Goal: Task Accomplishment & Management: Complete application form

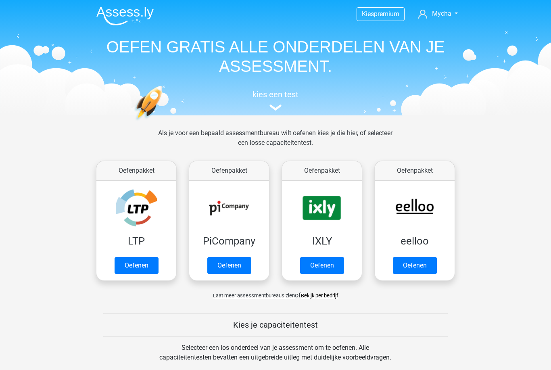
click at [429, 262] on link "Oefenen" at bounding box center [415, 265] width 44 height 17
click at [342, 257] on link "Oefenen" at bounding box center [322, 265] width 44 height 17
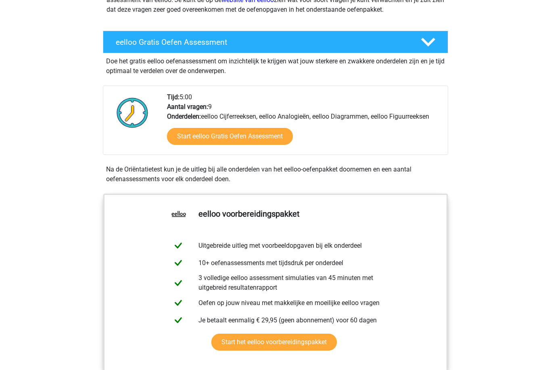
scroll to position [128, 0]
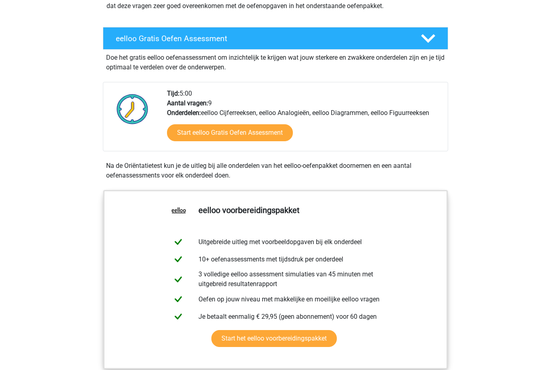
click at [318, 343] on link "Start het eelloo voorbereidingspakket" at bounding box center [273, 338] width 125 height 17
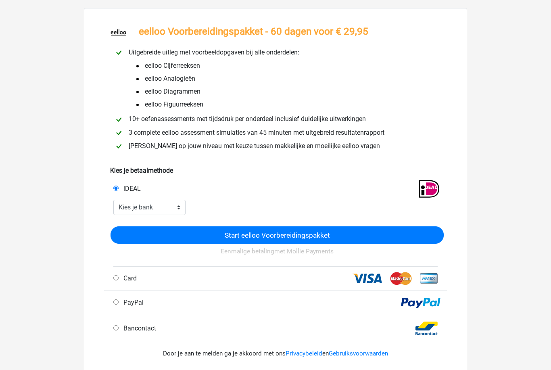
scroll to position [35, 0]
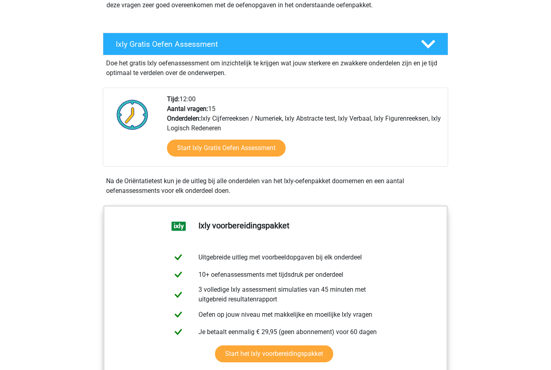
scroll to position [130, 0]
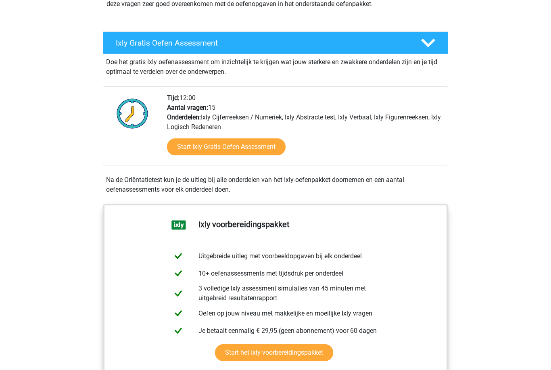
click at [248, 145] on link "Start Ixly Gratis Oefen Assessment" at bounding box center [226, 147] width 118 height 17
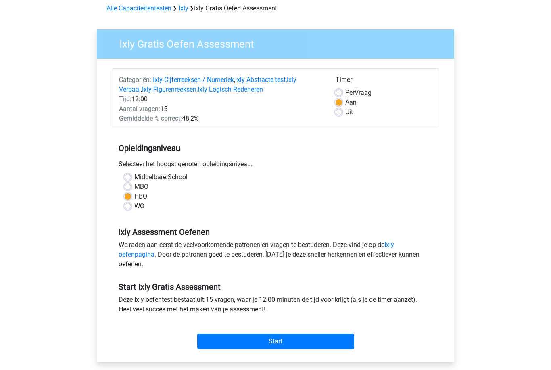
scroll to position [45, 0]
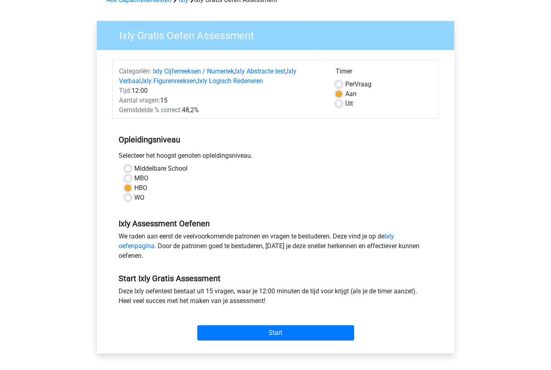
click at [256, 335] on input "Start" at bounding box center [275, 332] width 157 height 15
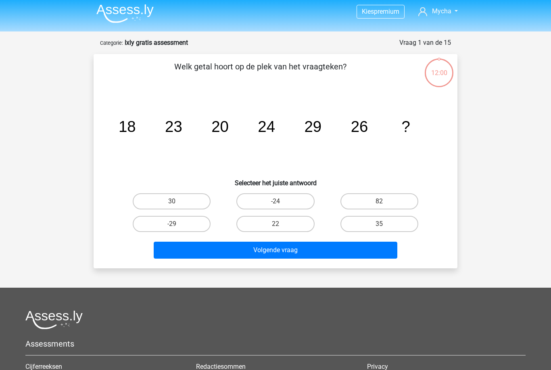
scroll to position [2, 0]
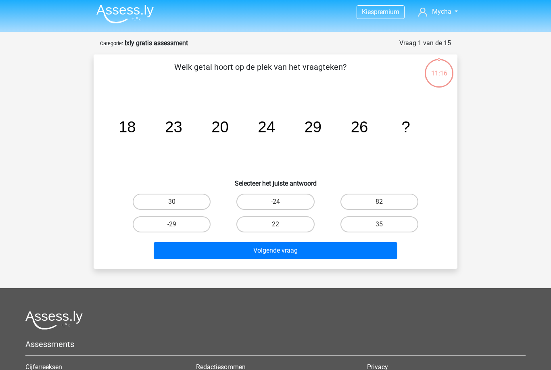
click at [183, 198] on label "30" at bounding box center [172, 201] width 78 height 16
click at [177, 202] on input "30" at bounding box center [174, 204] width 5 height 5
radio input "true"
click at [293, 255] on button "Volgende vraag" at bounding box center [276, 250] width 244 height 17
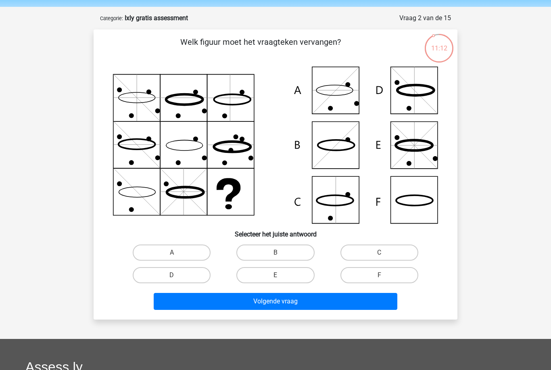
scroll to position [10, 0]
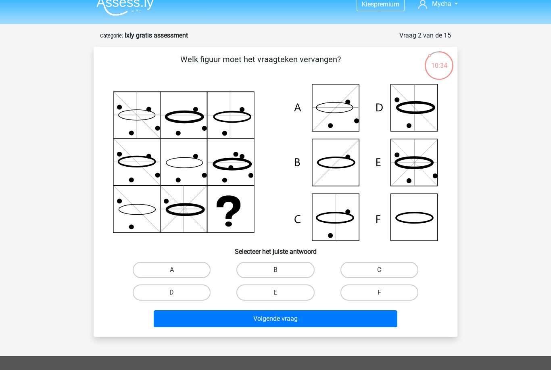
click at [335, 225] on icon at bounding box center [275, 162] width 325 height 157
click at [370, 270] on label "C" at bounding box center [379, 270] width 78 height 16
click at [379, 270] on input "C" at bounding box center [381, 272] width 5 height 5
radio input "true"
click at [272, 318] on button "Volgende vraag" at bounding box center [276, 318] width 244 height 17
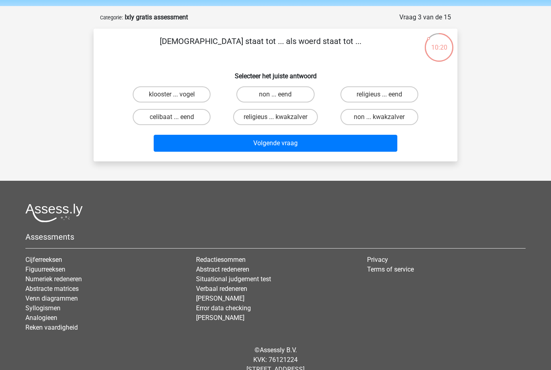
scroll to position [0, 0]
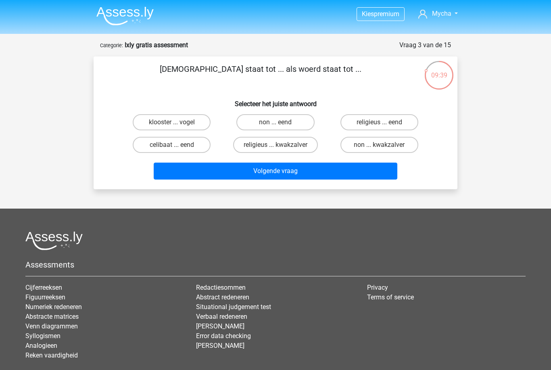
click at [289, 119] on label "non ... eend" at bounding box center [275, 122] width 78 height 16
click at [281, 122] on input "non ... eend" at bounding box center [277, 124] width 5 height 5
radio input "true"
click at [309, 171] on button "Volgende vraag" at bounding box center [276, 170] width 244 height 17
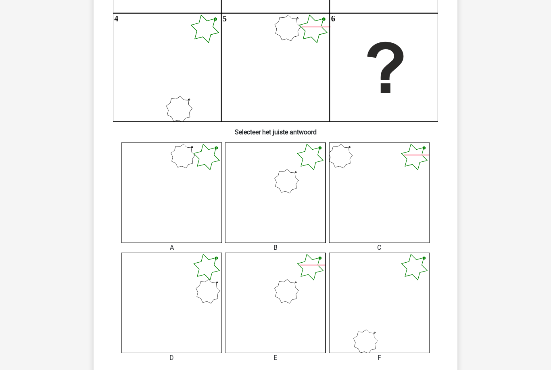
scroll to position [189, 0]
click at [304, 292] on icon at bounding box center [275, 302] width 100 height 100
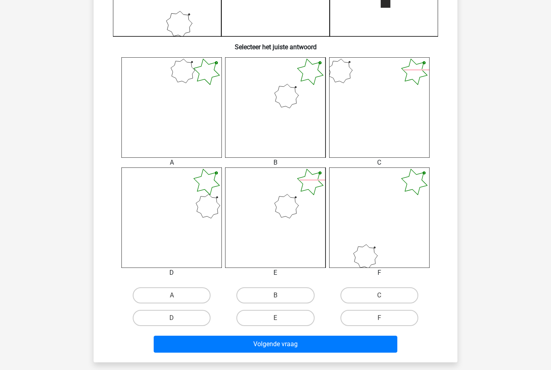
scroll to position [274, 0]
click at [299, 290] on label "B" at bounding box center [275, 295] width 78 height 16
click at [281, 295] on input "B" at bounding box center [277, 297] width 5 height 5
radio input "true"
click at [308, 345] on button "Volgende vraag" at bounding box center [276, 343] width 244 height 17
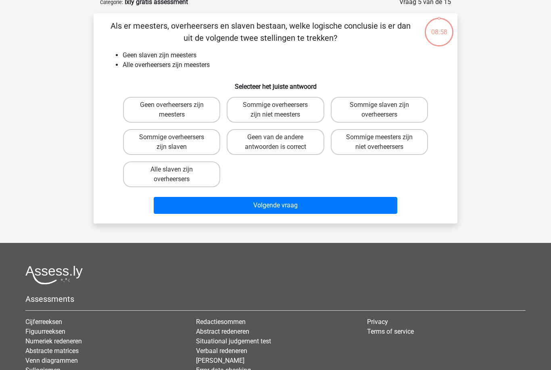
scroll to position [0, 0]
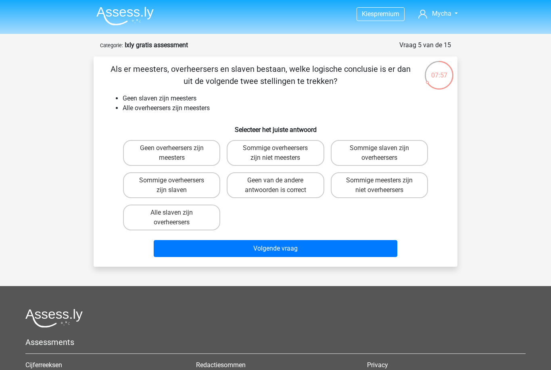
click at [291, 193] on label "Geen van de andere antwoorden is correct" at bounding box center [275, 185] width 97 height 26
click at [281, 185] on input "Geen van de andere antwoorden is correct" at bounding box center [277, 182] width 5 height 5
radio input "true"
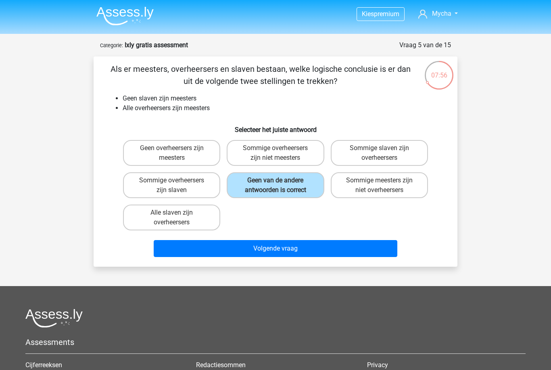
click at [300, 246] on button "Volgende vraag" at bounding box center [276, 248] width 244 height 17
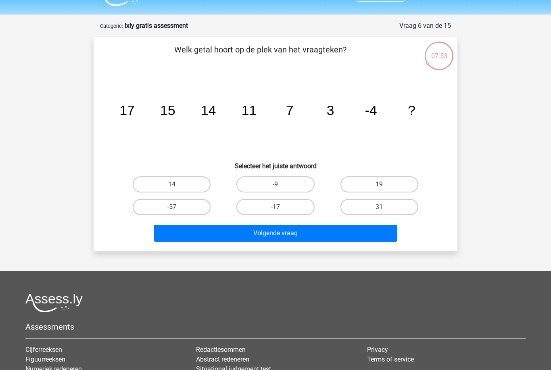
scroll to position [21, 0]
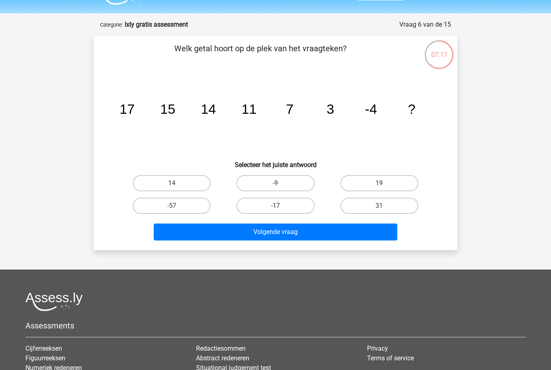
click at [285, 179] on label "-9" at bounding box center [275, 183] width 78 height 16
click at [281, 183] on input "-9" at bounding box center [277, 185] width 5 height 5
radio input "true"
click at [277, 233] on button "Volgende vraag" at bounding box center [276, 231] width 244 height 17
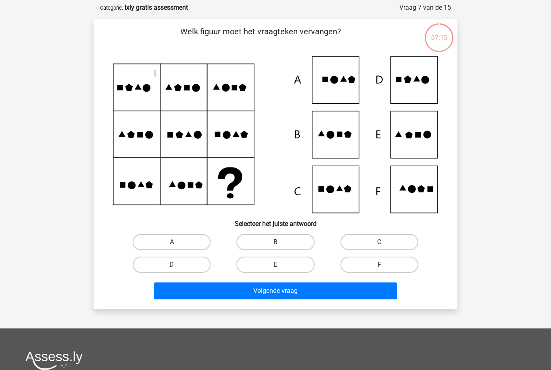
scroll to position [40, 0]
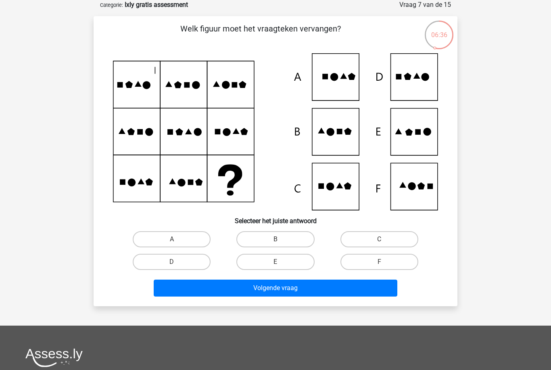
click at [191, 261] on label "D" at bounding box center [172, 262] width 78 height 16
click at [177, 262] on input "D" at bounding box center [174, 264] width 5 height 5
radio input "true"
click at [229, 283] on button "Volgende vraag" at bounding box center [276, 287] width 244 height 17
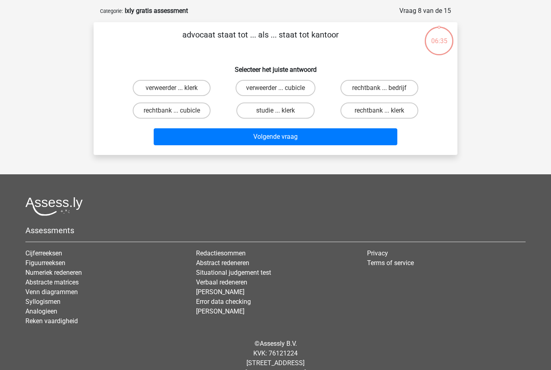
scroll to position [0, 0]
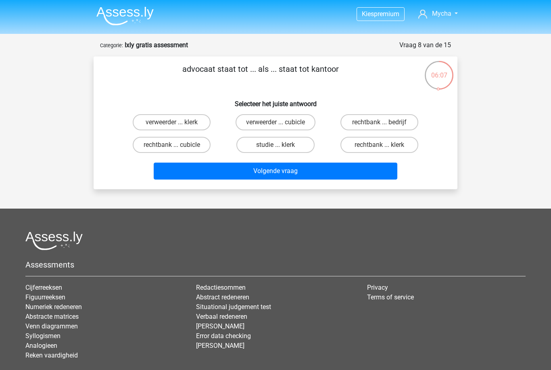
click at [369, 146] on label "rechtbank ... klerk" at bounding box center [379, 145] width 78 height 16
click at [379, 146] on input "rechtbank ... klerk" at bounding box center [381, 147] width 5 height 5
radio input "true"
click at [334, 169] on button "Volgende vraag" at bounding box center [276, 170] width 244 height 17
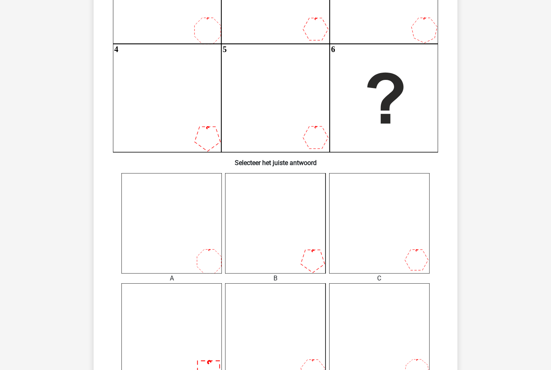
scroll to position [158, 0]
click at [207, 247] on icon at bounding box center [171, 223] width 100 height 100
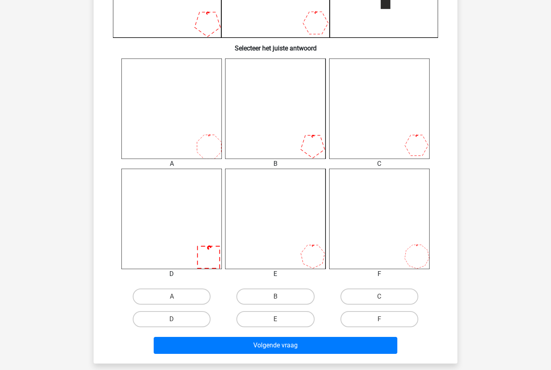
scroll to position [283, 0]
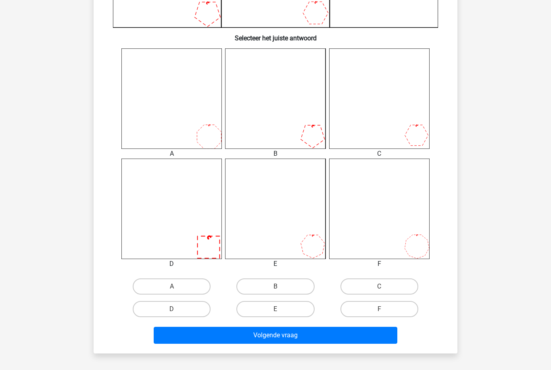
click at [190, 284] on label "A" at bounding box center [172, 286] width 78 height 16
click at [177, 286] on input "A" at bounding box center [174, 288] width 5 height 5
radio input "true"
click at [326, 336] on button "Volgende vraag" at bounding box center [276, 334] width 244 height 17
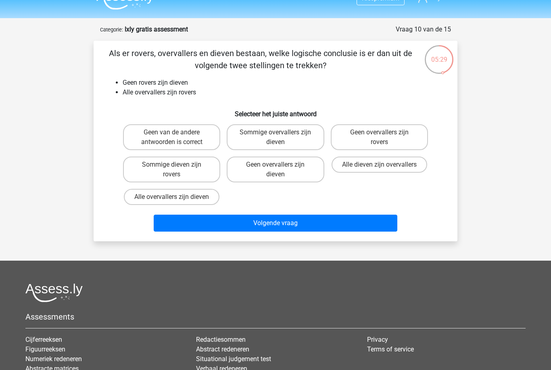
scroll to position [0, 0]
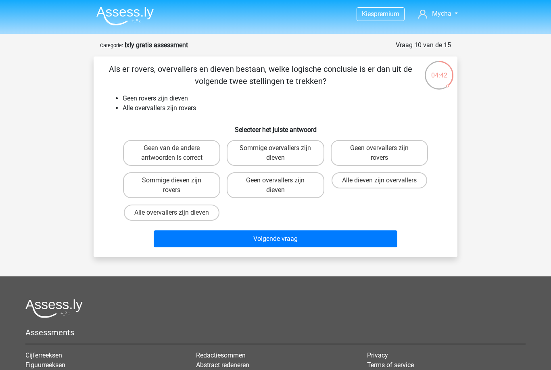
click at [297, 187] on label "Geen overvallers zijn dieven" at bounding box center [275, 185] width 97 height 26
click at [281, 185] on input "Geen overvallers zijn dieven" at bounding box center [277, 182] width 5 height 5
radio input "true"
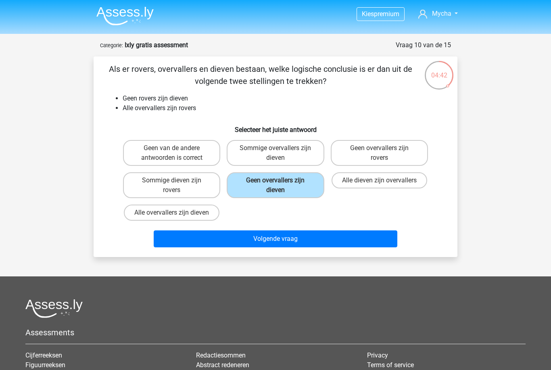
click at [301, 234] on button "Volgende vraag" at bounding box center [276, 238] width 244 height 17
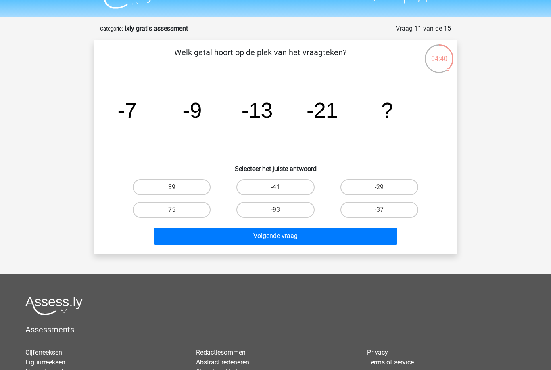
scroll to position [7, 0]
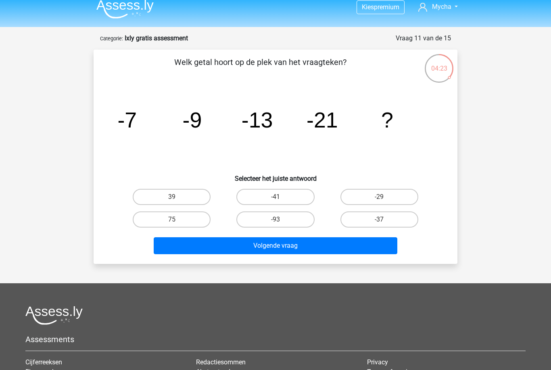
click at [389, 218] on label "-37" at bounding box center [379, 219] width 78 height 16
click at [384, 219] on input "-37" at bounding box center [381, 221] width 5 height 5
radio input "true"
click at [341, 248] on button "Volgende vraag" at bounding box center [276, 245] width 244 height 17
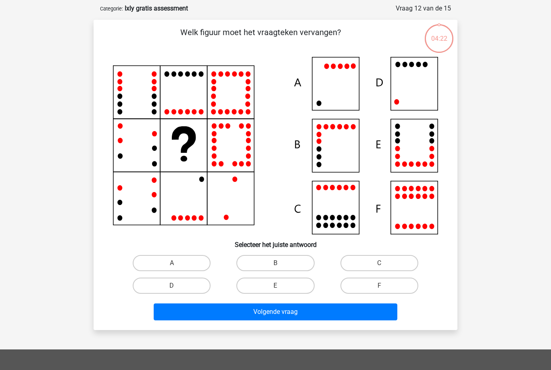
scroll to position [40, 0]
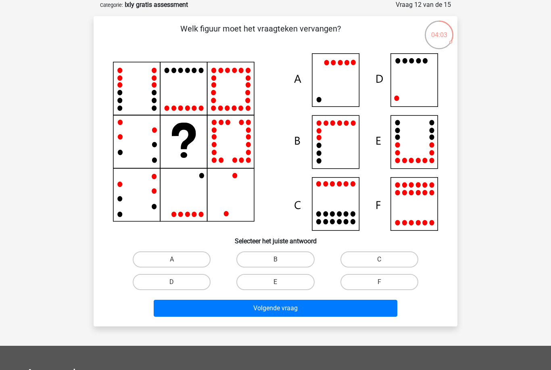
click at [422, 88] on icon at bounding box center [275, 141] width 325 height 177
click at [190, 281] on label "D" at bounding box center [172, 282] width 78 height 16
click at [177, 282] on input "D" at bounding box center [174, 284] width 5 height 5
radio input "true"
click at [246, 308] on button "Volgende vraag" at bounding box center [276, 307] width 244 height 17
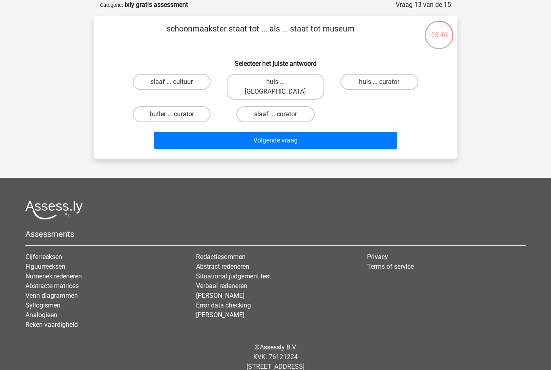
click at [271, 81] on label "huis ... louvre" at bounding box center [275, 87] width 97 height 26
click at [275, 82] on input "huis ... louvre" at bounding box center [277, 84] width 5 height 5
radio input "true"
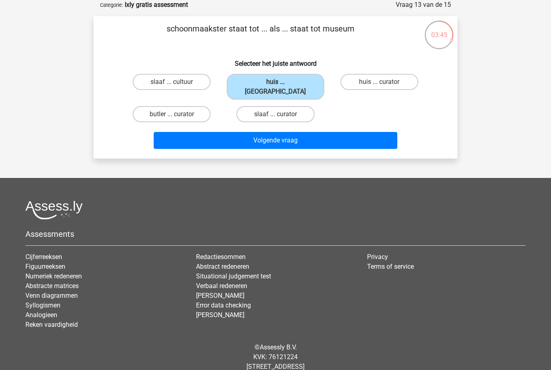
click at [292, 132] on button "Volgende vraag" at bounding box center [276, 140] width 244 height 17
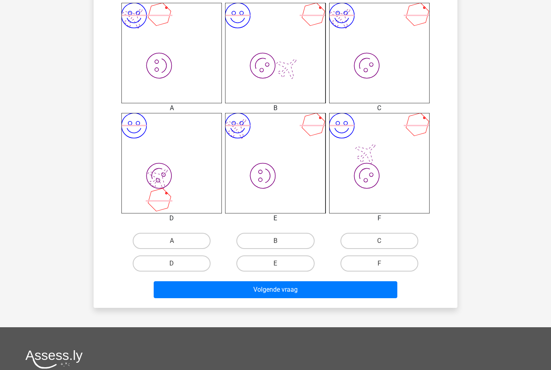
scroll to position [328, 0]
click at [205, 264] on label "D" at bounding box center [172, 263] width 78 height 16
click at [177, 264] on input "D" at bounding box center [174, 265] width 5 height 5
radio input "true"
click at [261, 291] on button "Volgende vraag" at bounding box center [276, 289] width 244 height 17
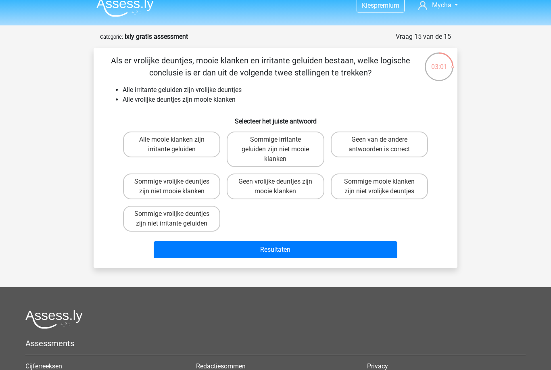
scroll to position [8, 0]
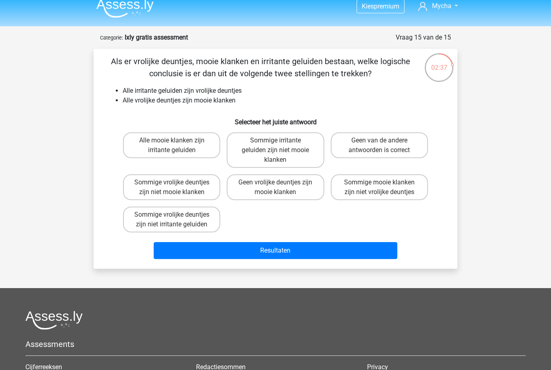
click at [373, 152] on label "Geen van de andere antwoorden is correct" at bounding box center [378, 145] width 97 height 26
click at [379, 145] on input "Geen van de andere antwoorden is correct" at bounding box center [381, 142] width 5 height 5
radio input "true"
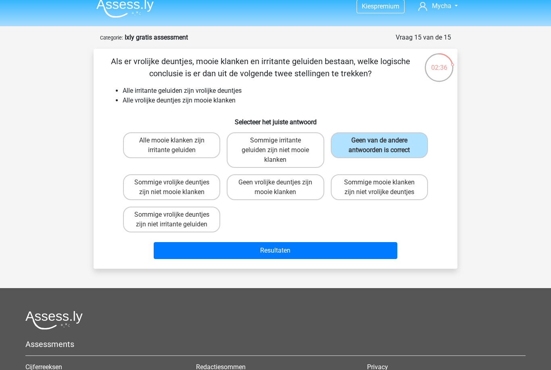
click at [312, 253] on button "Resultaten" at bounding box center [276, 250] width 244 height 17
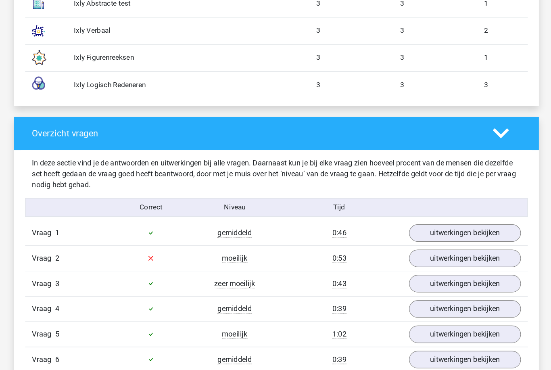
scroll to position [814, 0]
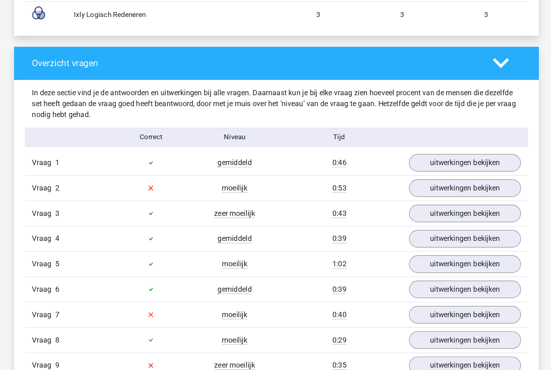
click at [425, 162] on link "uitwerkingen bekijken" at bounding box center [440, 164] width 98 height 15
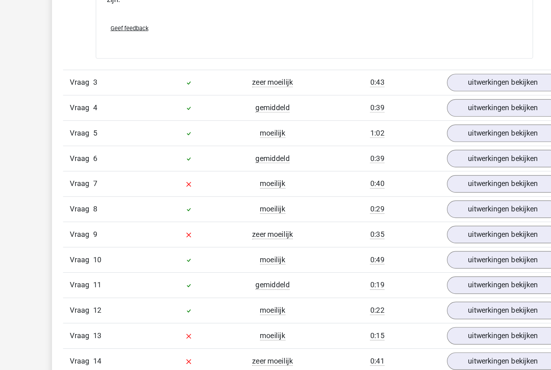
scroll to position [1299, 0]
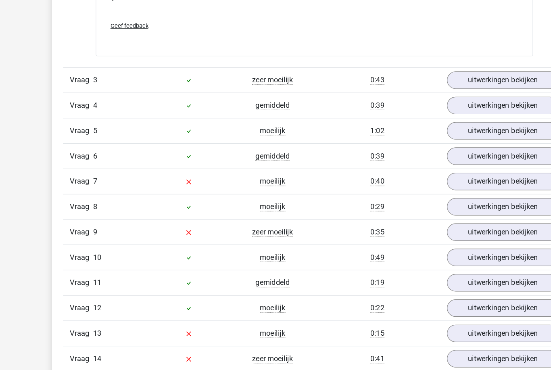
click at [430, 174] on link "uitwerkingen bekijken" at bounding box center [440, 181] width 98 height 15
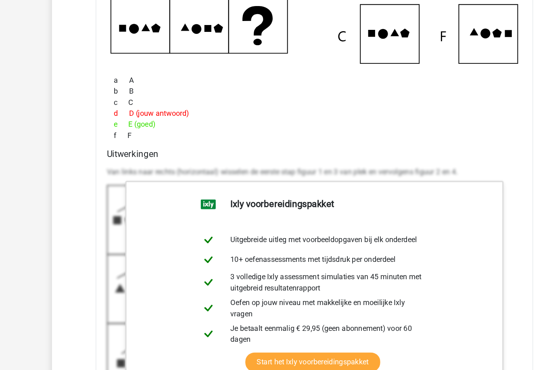
scroll to position [1617, 0]
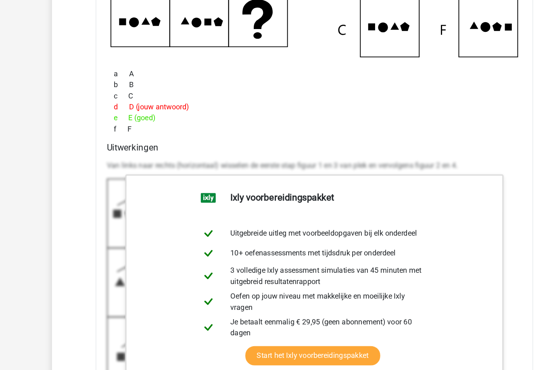
click at [462, 139] on div "Welk figuur moet het vraagteken vervangen? a A b c" at bounding box center [275, 161] width 383 height 555
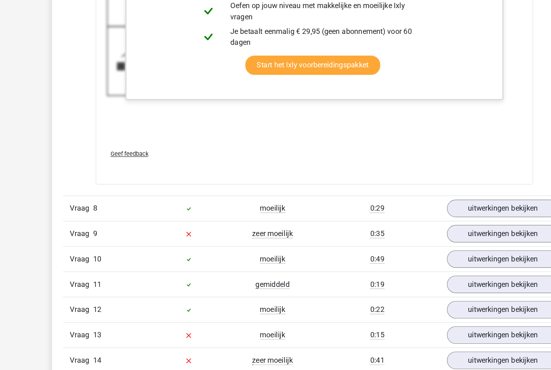
scroll to position [1885, 0]
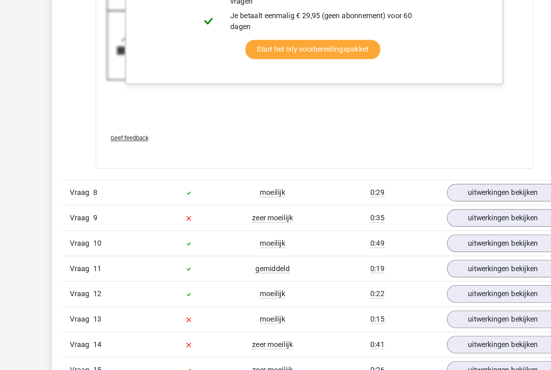
click at [306, 209] on div "0:35" at bounding box center [330, 214] width 110 height 10
click at [410, 206] on link "uitwerkingen bekijken" at bounding box center [440, 213] width 98 height 15
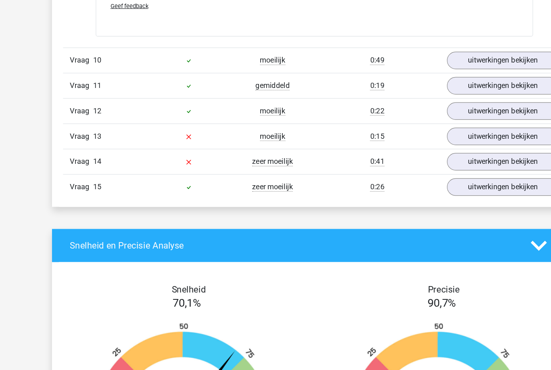
click at [436, 135] on link "uitwerkingen bekijken" at bounding box center [440, 142] width 98 height 15
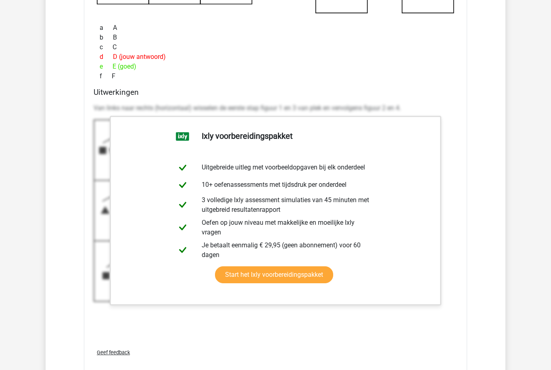
scroll to position [1647, 0]
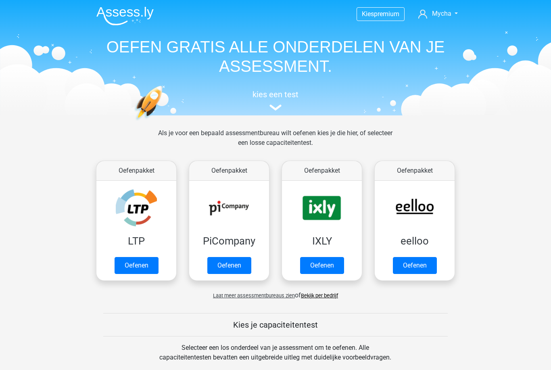
click at [223, 268] on link "Oefenen" at bounding box center [229, 265] width 44 height 17
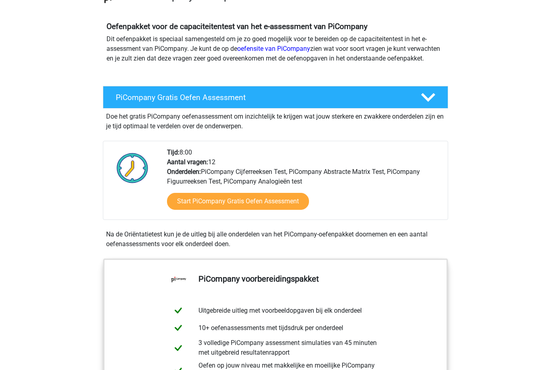
scroll to position [76, 0]
click at [240, 210] on link "Start PiCompany Gratis Oefen Assessment" at bounding box center [238, 201] width 142 height 17
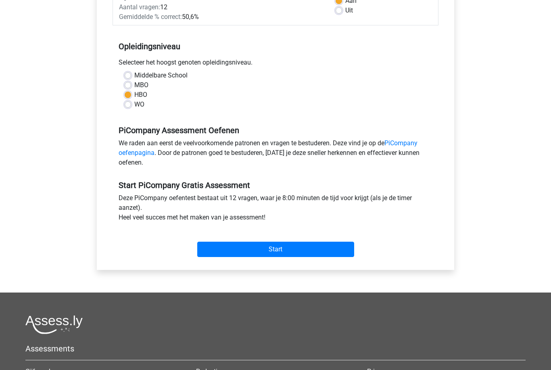
scroll to position [150, 0]
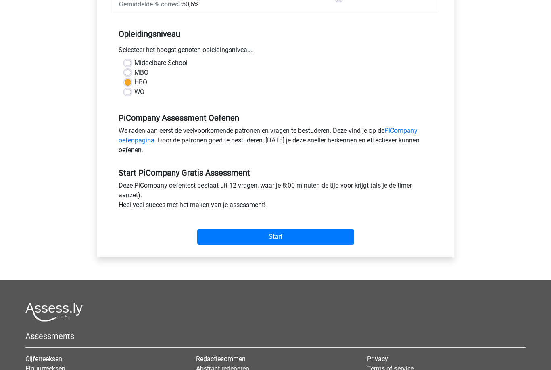
click at [253, 245] on input "Start" at bounding box center [275, 236] width 157 height 15
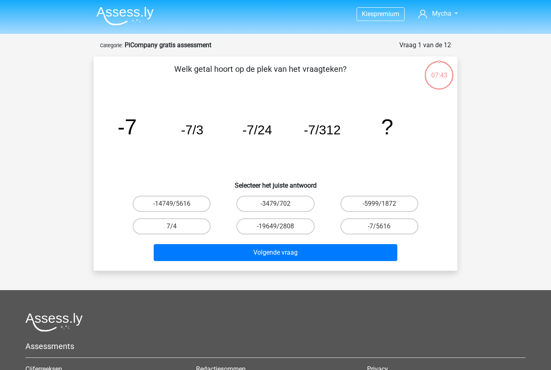
click at [370, 226] on label "-7/5616" at bounding box center [379, 226] width 78 height 16
click at [379, 226] on input "-7/5616" at bounding box center [381, 228] width 5 height 5
radio input "true"
click at [330, 250] on button "Volgende vraag" at bounding box center [276, 252] width 244 height 17
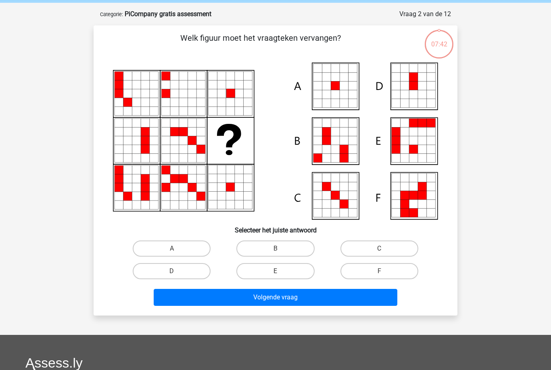
scroll to position [40, 0]
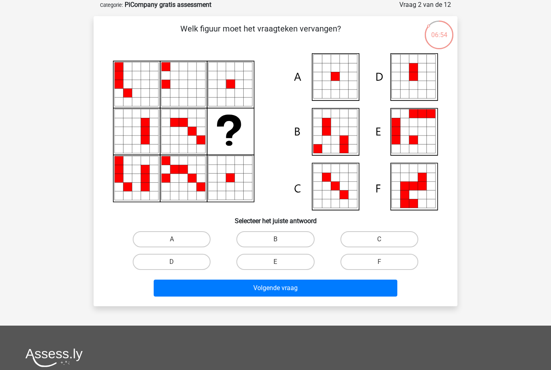
click at [181, 235] on label "A" at bounding box center [172, 239] width 78 height 16
click at [177, 239] on input "A" at bounding box center [174, 241] width 5 height 5
radio input "true"
click at [272, 291] on button "Volgende vraag" at bounding box center [276, 287] width 244 height 17
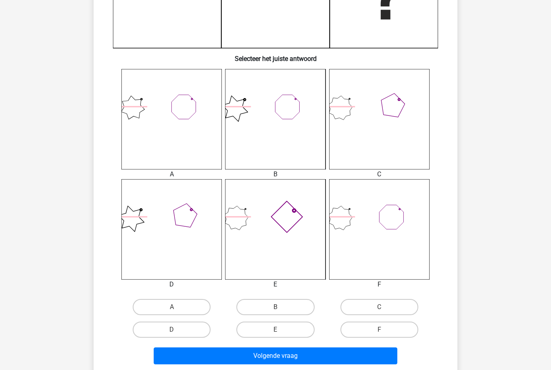
scroll to position [279, 0]
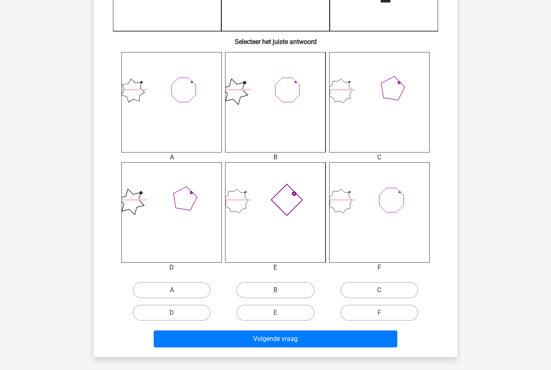
click at [388, 316] on label "F" at bounding box center [379, 312] width 78 height 16
click at [384, 316] on input "F" at bounding box center [381, 314] width 5 height 5
radio input "true"
click at [376, 337] on button "Volgende vraag" at bounding box center [276, 338] width 244 height 17
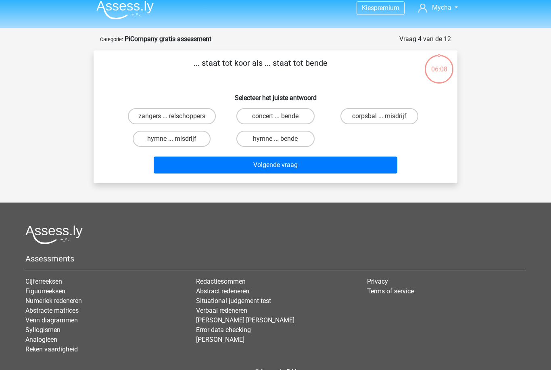
scroll to position [0, 0]
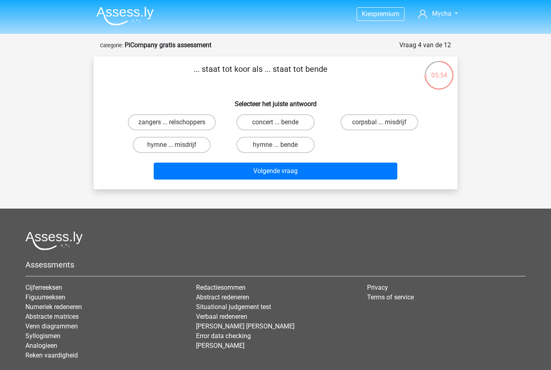
click at [204, 121] on label "zangers ... relschoppers" at bounding box center [172, 122] width 88 height 16
click at [177, 122] on input "zangers ... relschoppers" at bounding box center [174, 124] width 5 height 5
radio input "true"
click at [274, 176] on button "Volgende vraag" at bounding box center [276, 170] width 244 height 17
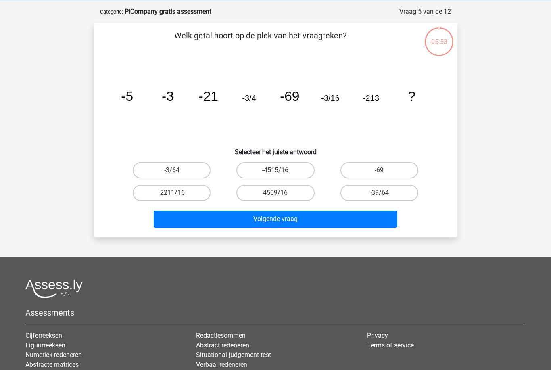
scroll to position [40, 0]
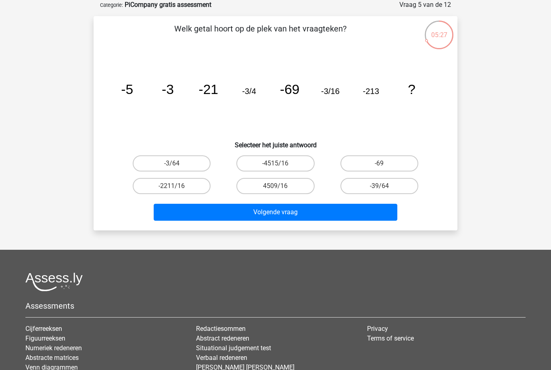
click at [187, 161] on label "-3/64" at bounding box center [172, 163] width 78 height 16
click at [177, 163] on input "-3/64" at bounding box center [174, 165] width 5 height 5
radio input "true"
click at [272, 210] on button "Volgende vraag" at bounding box center [276, 212] width 244 height 17
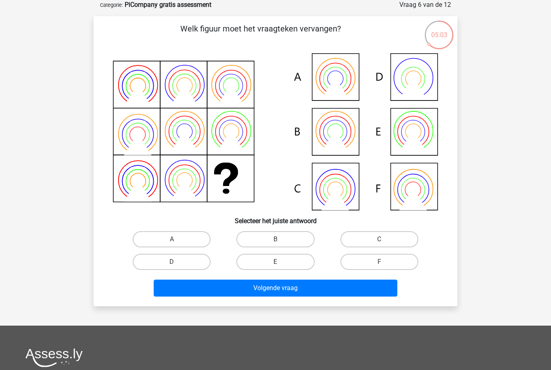
click at [200, 240] on label "A" at bounding box center [172, 239] width 78 height 16
click at [177, 240] on input "A" at bounding box center [174, 241] width 5 height 5
radio input "true"
click at [289, 290] on button "Volgende vraag" at bounding box center [276, 287] width 244 height 17
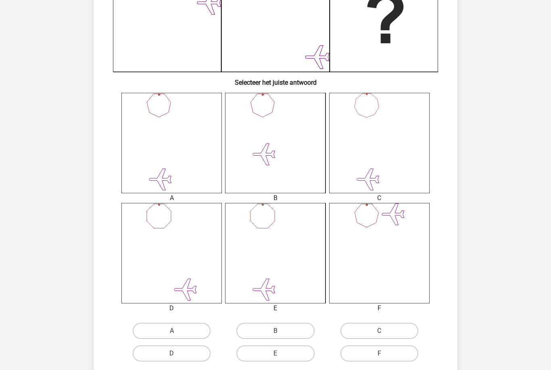
scroll to position [245, 0]
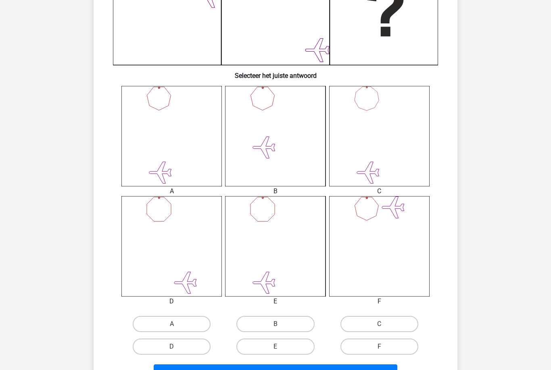
click at [299, 322] on label "B" at bounding box center [275, 324] width 78 height 16
click at [281, 324] on input "B" at bounding box center [277, 326] width 5 height 5
radio input "true"
click at [320, 369] on button "Volgende vraag" at bounding box center [276, 372] width 244 height 17
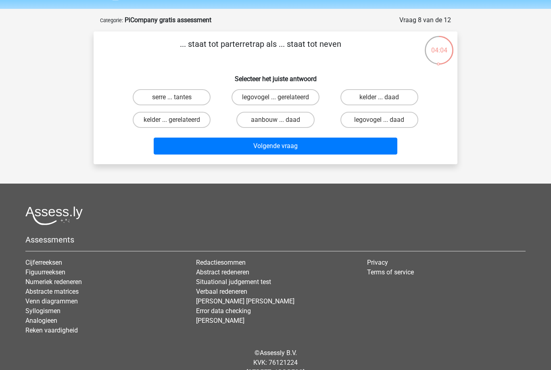
scroll to position [25, 0]
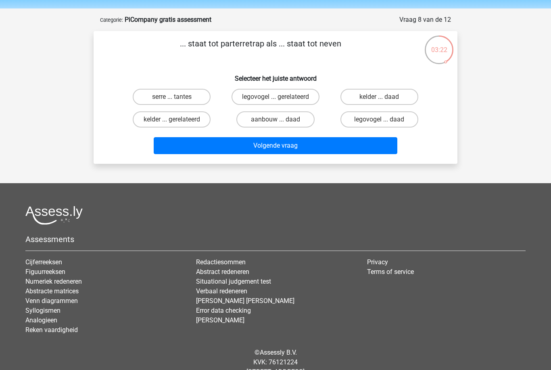
click at [199, 95] on label "serre ... tantes" at bounding box center [172, 97] width 78 height 16
click at [177, 97] on input "serre ... tantes" at bounding box center [174, 99] width 5 height 5
radio input "true"
click at [328, 151] on button "Volgende vraag" at bounding box center [276, 145] width 244 height 17
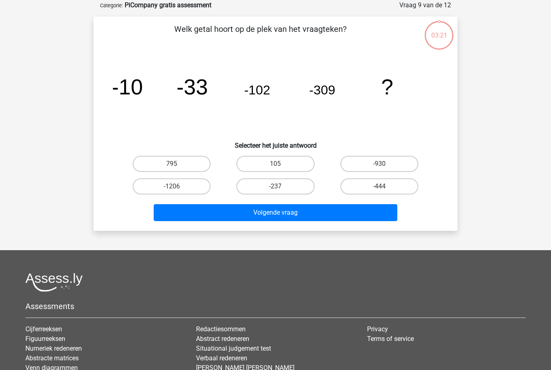
scroll to position [40, 0]
click at [383, 167] on input "-930" at bounding box center [381, 165] width 5 height 5
radio input "true"
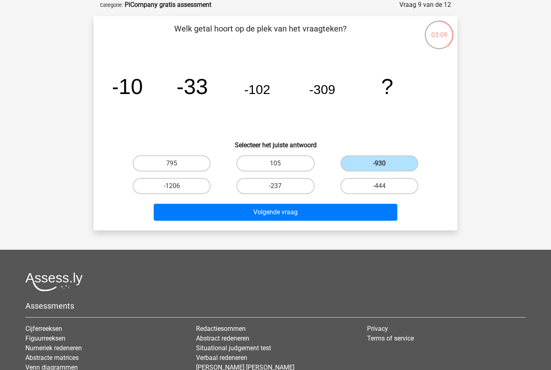
click at [337, 214] on button "Volgende vraag" at bounding box center [276, 212] width 244 height 17
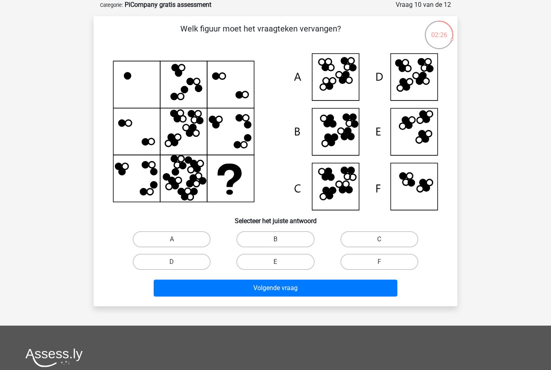
click at [274, 262] on label "E" at bounding box center [275, 262] width 78 height 16
click at [275, 262] on input "E" at bounding box center [277, 264] width 5 height 5
radio input "true"
click at [281, 289] on button "Volgende vraag" at bounding box center [276, 287] width 244 height 17
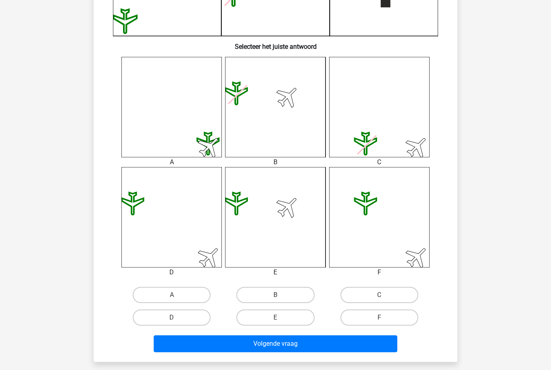
scroll to position [274, 0]
click at [297, 301] on label "B" at bounding box center [275, 295] width 78 height 16
click at [281, 300] on input "B" at bounding box center [277, 297] width 5 height 5
radio input "true"
click at [328, 346] on button "Volgende vraag" at bounding box center [276, 343] width 244 height 17
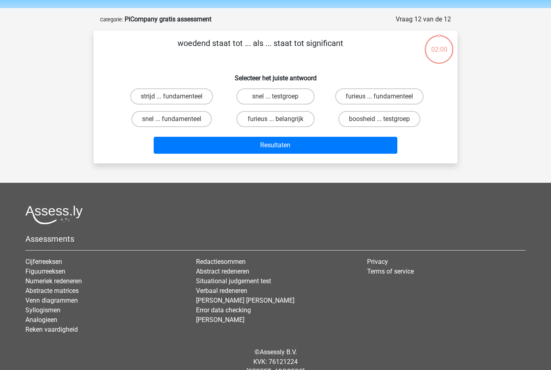
scroll to position [0, 0]
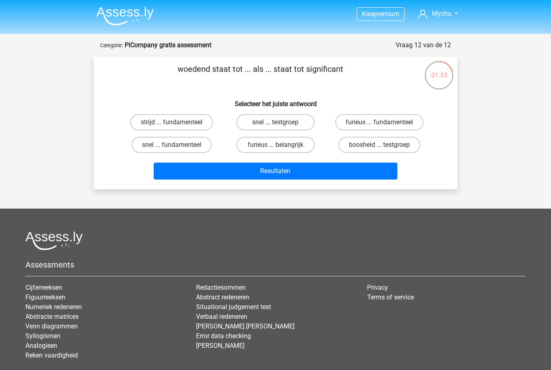
click at [391, 123] on label "furieus ... fundamenteel" at bounding box center [379, 122] width 88 height 16
click at [384, 123] on input "furieus ... fundamenteel" at bounding box center [381, 124] width 5 height 5
radio input "true"
click at [330, 172] on button "Resultaten" at bounding box center [276, 170] width 244 height 17
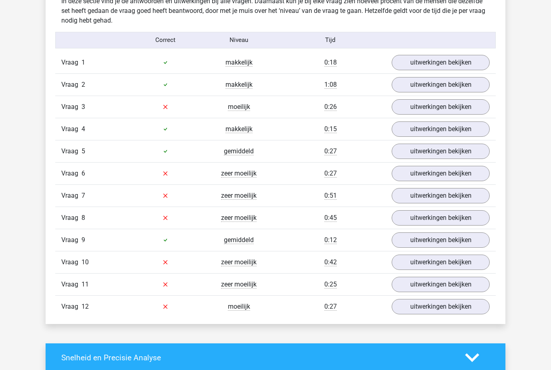
scroll to position [949, 0]
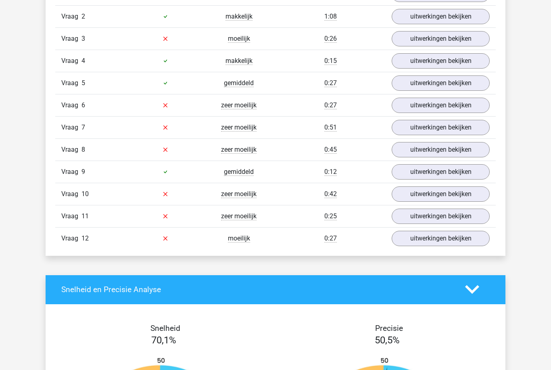
click at [449, 241] on link "uitwerkingen bekijken" at bounding box center [440, 238] width 98 height 15
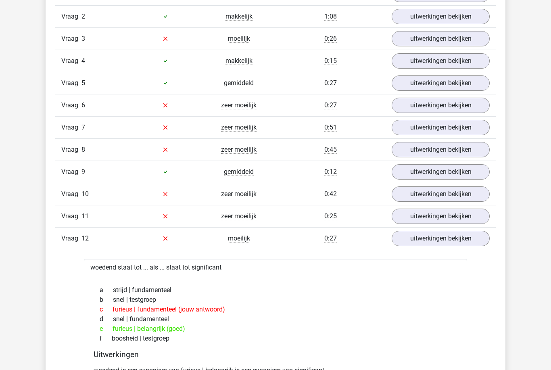
click at [451, 218] on link "uitwerkingen bekijken" at bounding box center [440, 215] width 98 height 15
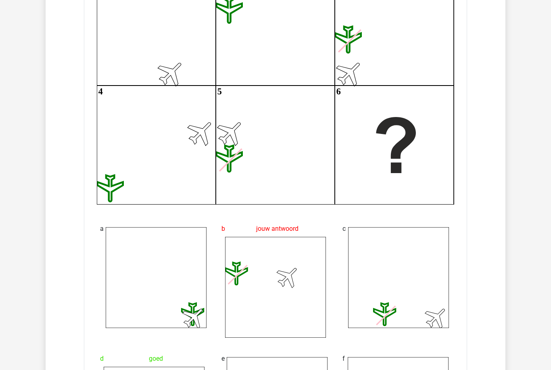
scroll to position [1210, 0]
